Goal: Information Seeking & Learning: Check status

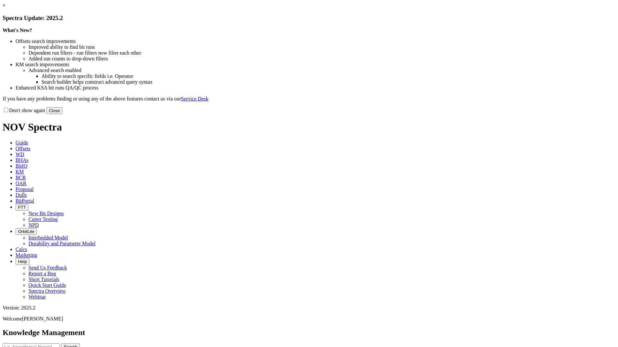
click at [5, 8] on link "×" at bounding box center [4, 5] width 3 height 5
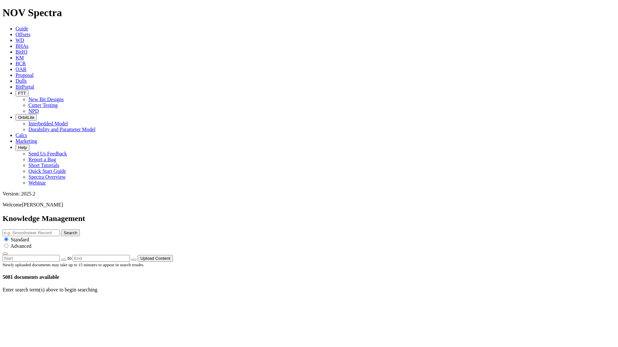
click at [18, 91] on icon "button" at bounding box center [18, 93] width 0 height 5
click at [58, 103] on link "Cutter Testing" at bounding box center [42, 105] width 29 height 5
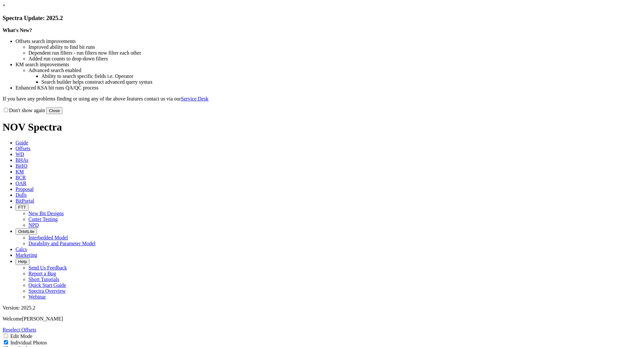
select select "Cutter"
drag, startPoint x: 446, startPoint y: 50, endPoint x: 429, endPoint y: 49, distance: 16.5
click at [5, 8] on link "×" at bounding box center [4, 5] width 3 height 5
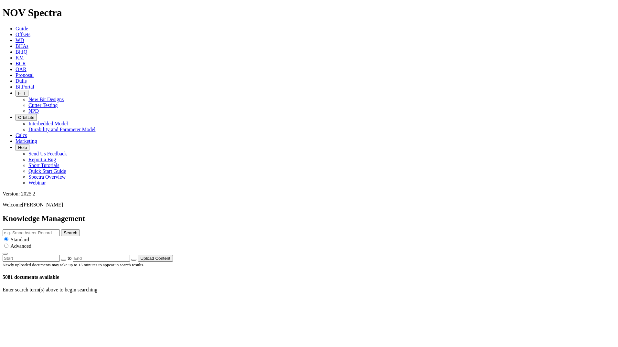
click at [80, 262] on div "Newly uploaded documents may take up to 15 minutes to appear in search results.…" at bounding box center [309, 271] width 613 height 18
click at [18, 91] on icon "button" at bounding box center [18, 93] width 0 height 5
click at [58, 103] on link "Cutter Testing" at bounding box center [42, 105] width 29 height 5
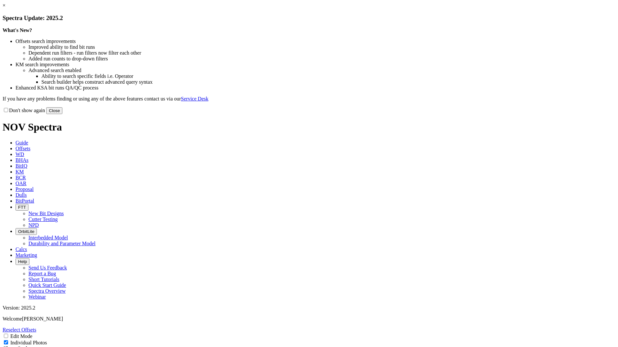
select select "Cutter"
click at [62, 114] on button "Close" at bounding box center [54, 110] width 16 height 7
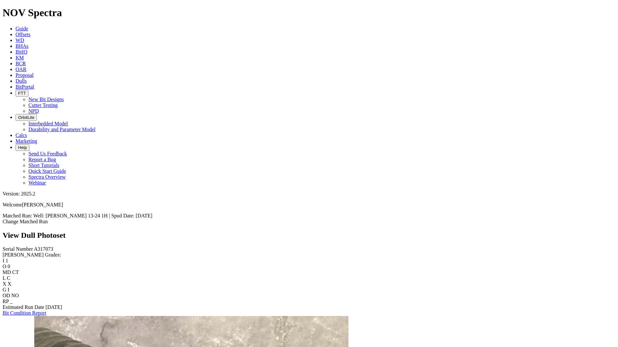
click at [41, 310] on link "Bit Condition Report" at bounding box center [25, 312] width 44 height 5
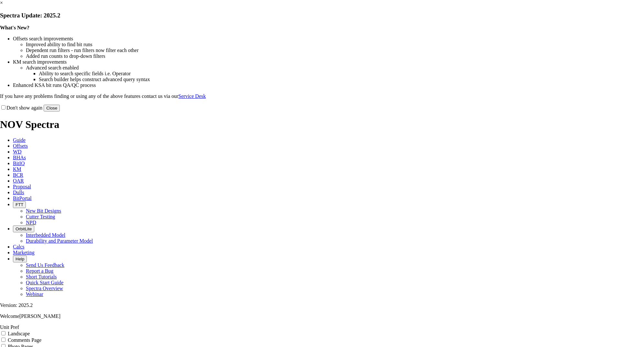
click at [60, 112] on button "Close" at bounding box center [52, 108] width 16 height 7
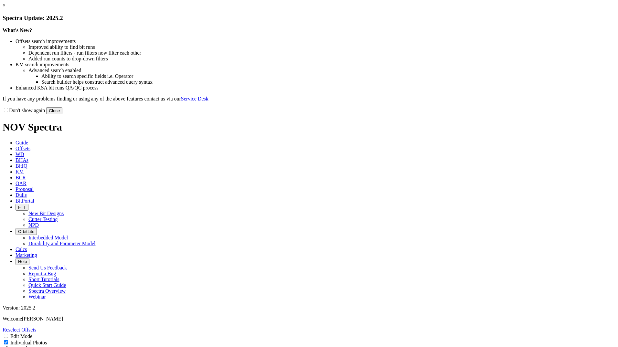
select select "Cutter"
